Goal: Task Accomplishment & Management: Complete application form

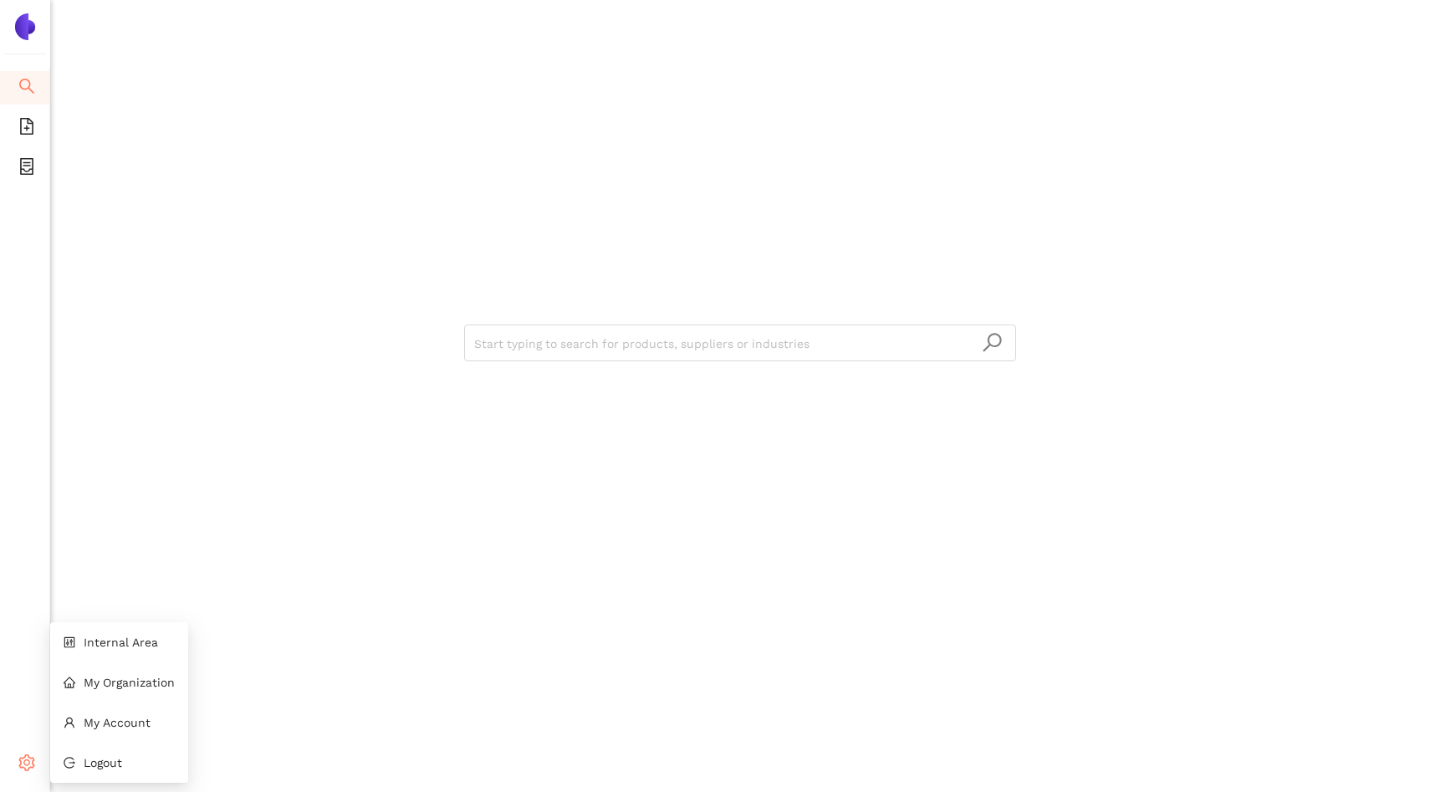
click at [34, 762] on icon "setting" at bounding box center [26, 762] width 17 height 17
click at [120, 649] on li "Internal Area" at bounding box center [119, 641] width 138 height 33
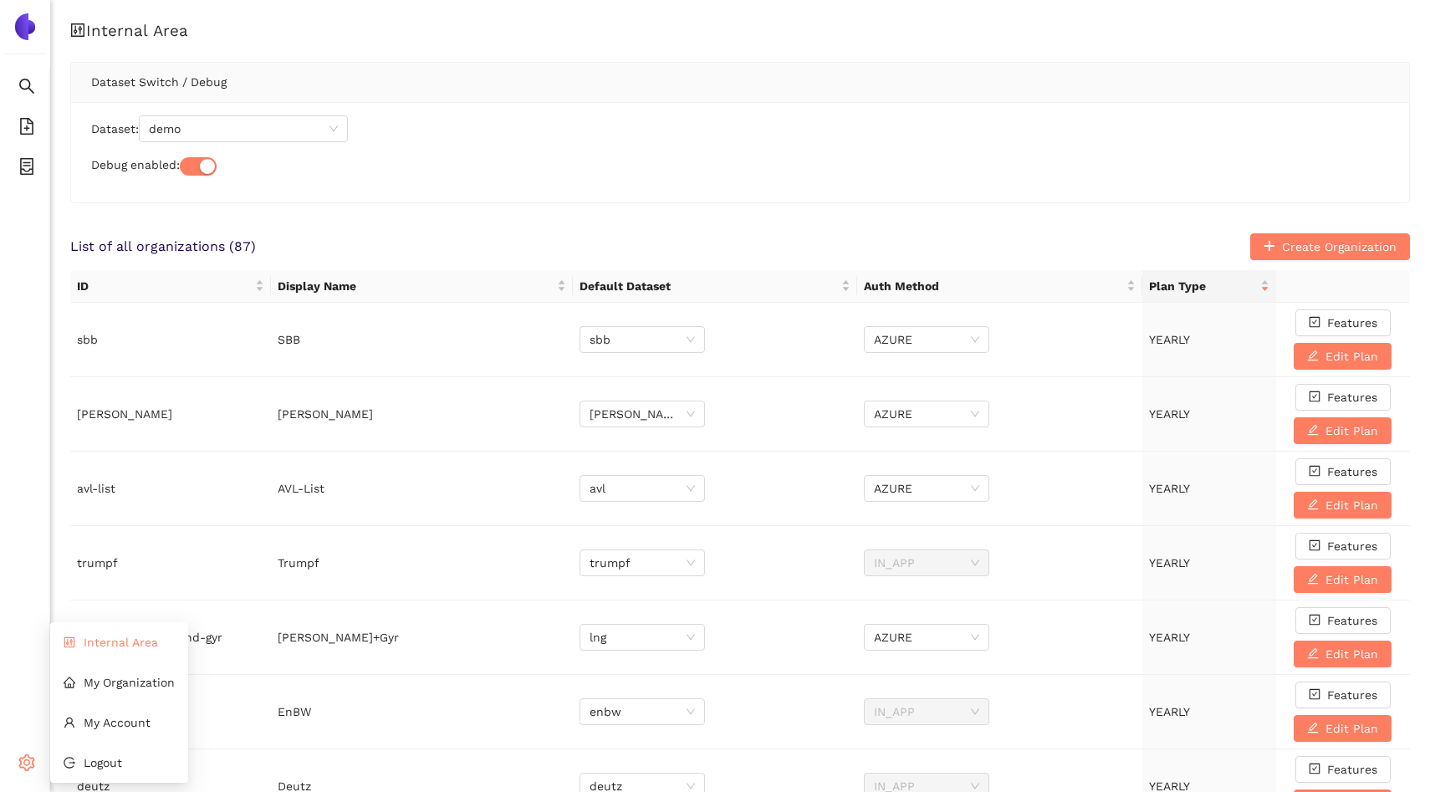
click at [89, 649] on li "Internal Area" at bounding box center [119, 641] width 138 height 33
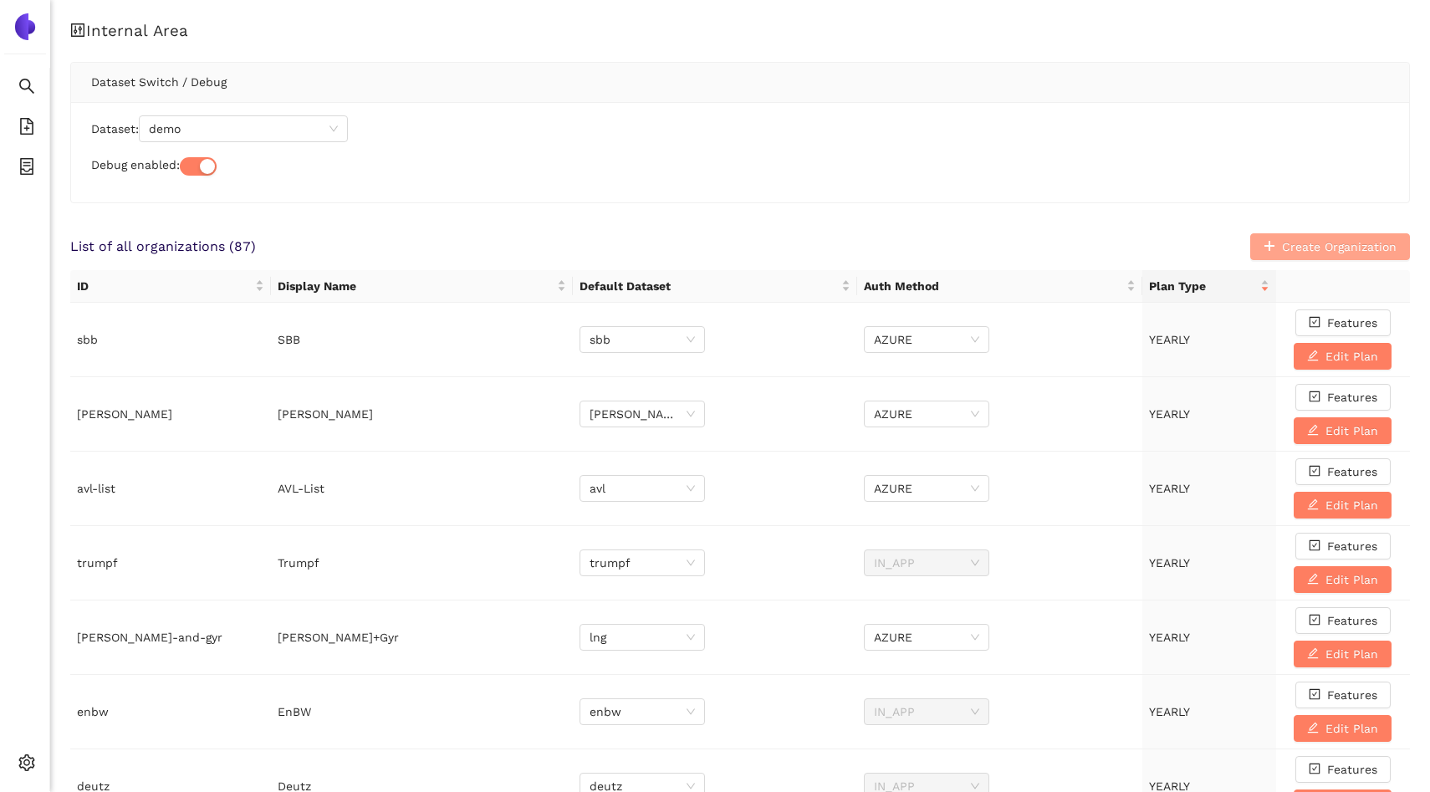
click at [1262, 234] on button "Create Organization" at bounding box center [1330, 246] width 160 height 27
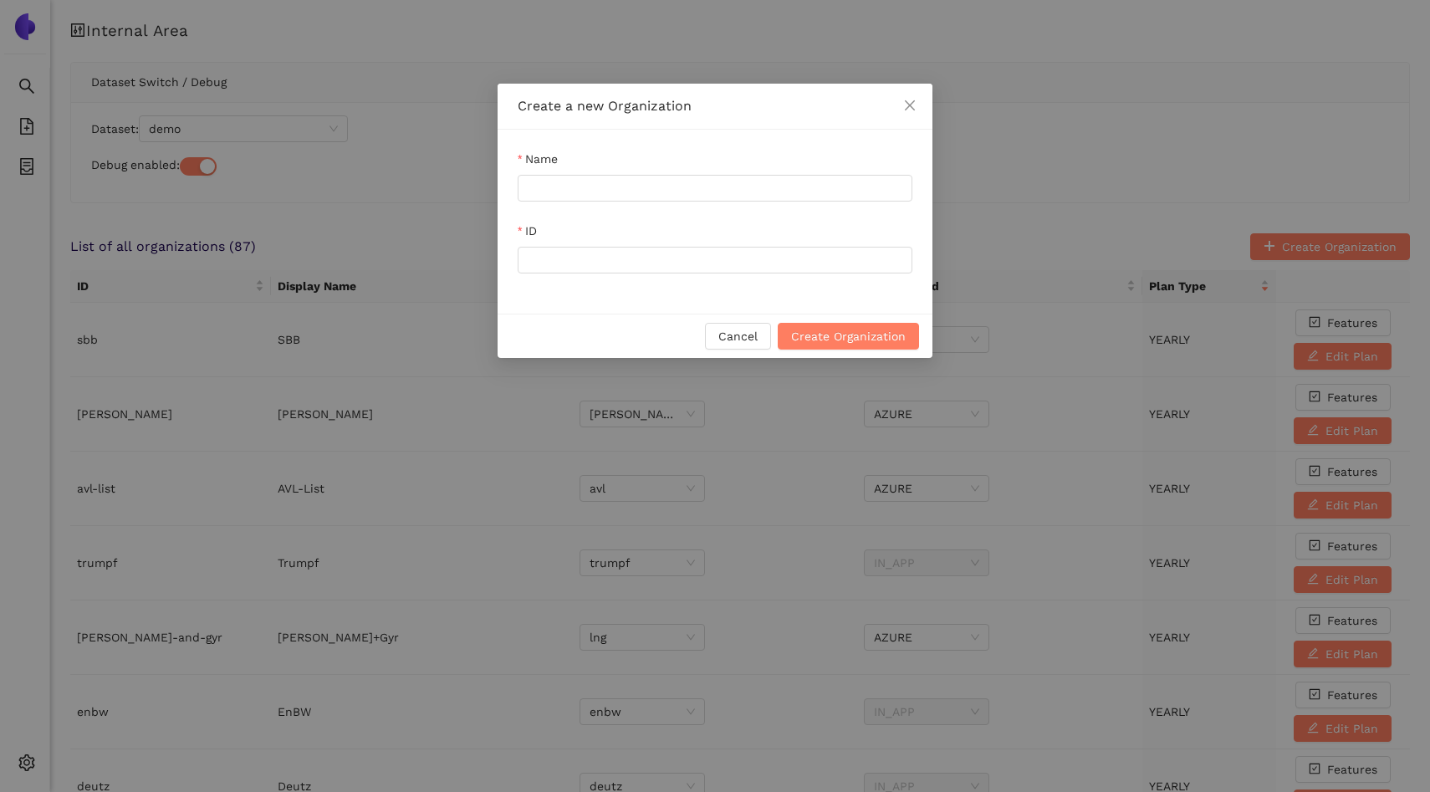
click at [658, 171] on div "Name" at bounding box center [714, 162] width 395 height 25
click at [658, 183] on input "Name" at bounding box center [714, 188] width 395 height 27
drag, startPoint x: 614, startPoint y: 187, endPoint x: 475, endPoint y: 187, distance: 138.8
click at [475, 187] on div "Create a new Organization Name Product Demo ID Cancel Create Organization" at bounding box center [715, 396] width 1430 height 792
type input "Product Demo"
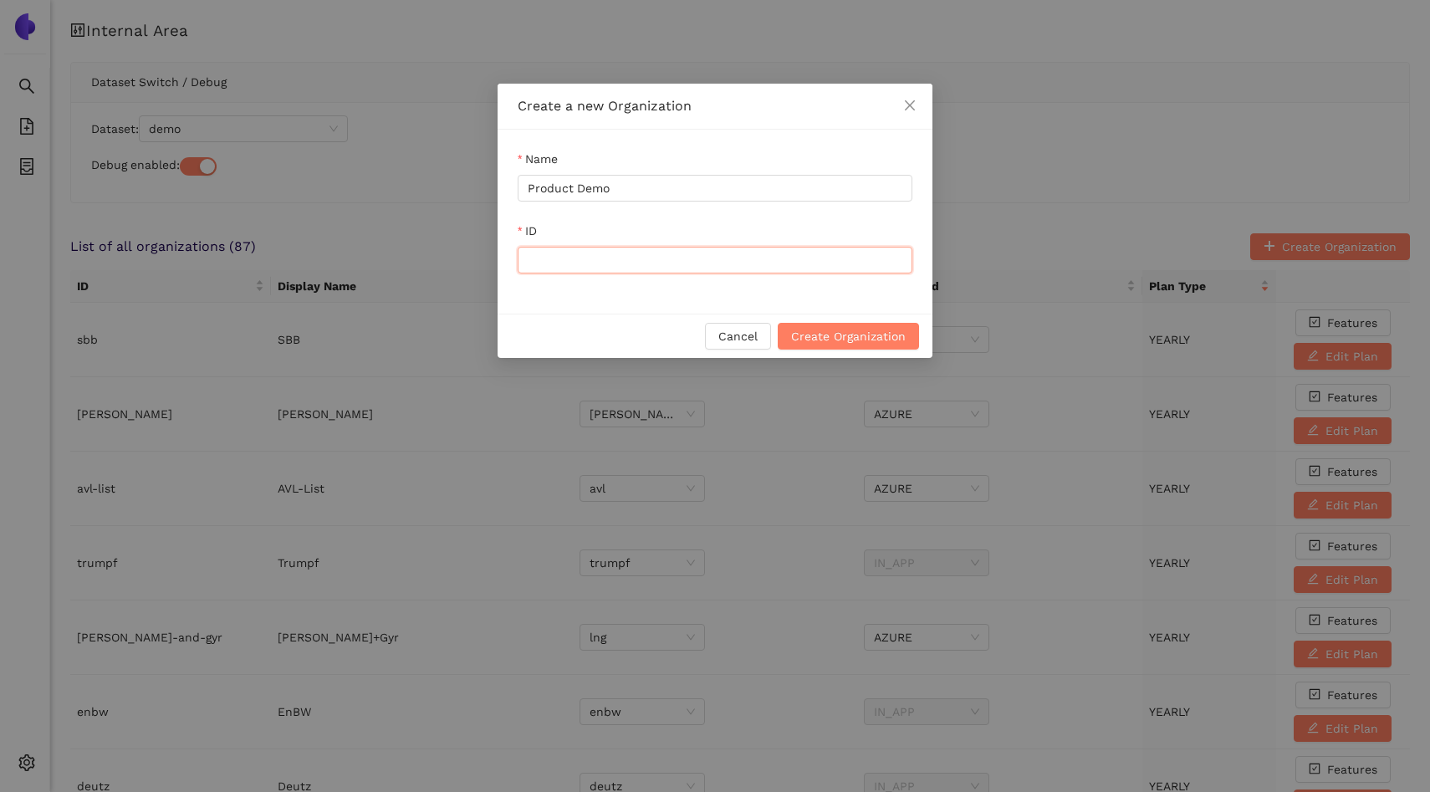
click at [528, 259] on input "ID" at bounding box center [714, 260] width 395 height 27
paste input "Product Demo"
click at [584, 257] on input "Product Demo" at bounding box center [714, 260] width 395 height 27
drag, startPoint x: 622, startPoint y: 252, endPoint x: 463, endPoint y: 252, distance: 158.8
click at [462, 252] on div "Create a new Organization Name Product Demo ID product_demo Cancel Create Organ…" at bounding box center [715, 396] width 1430 height 792
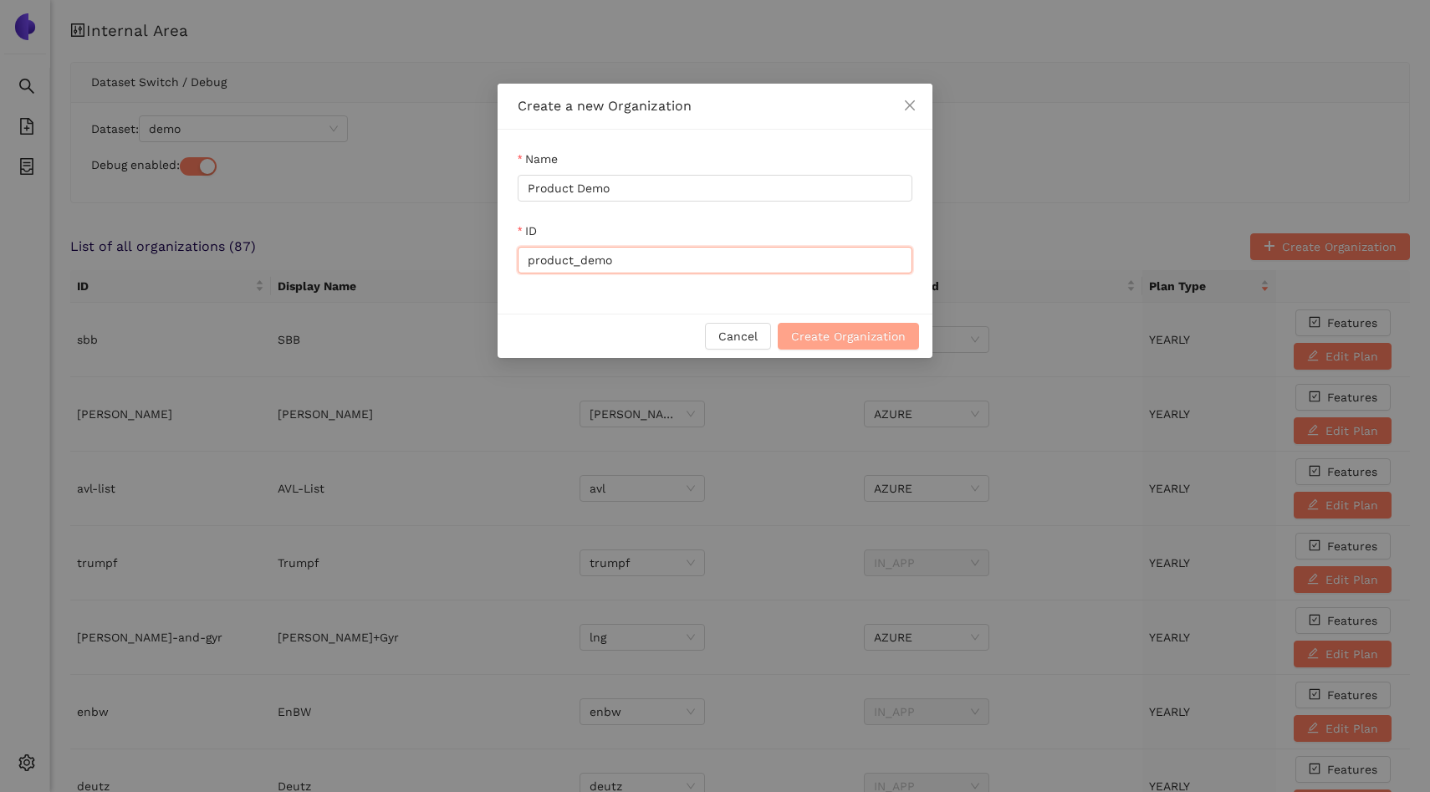
type input "product_demo"
click at [830, 344] on span "Create Organization" at bounding box center [848, 336] width 115 height 18
